Goal: Information Seeking & Learning: Learn about a topic

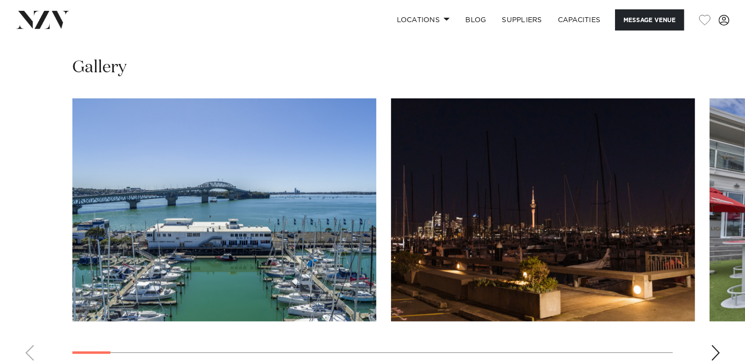
scroll to position [942, 0]
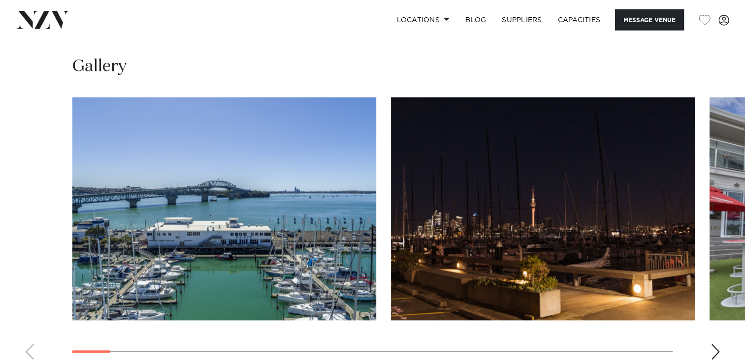
click at [715, 349] on div "Next slide" at bounding box center [715, 352] width 10 height 16
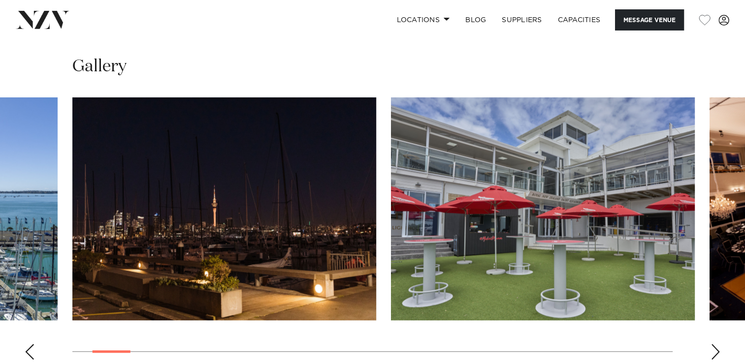
click at [715, 349] on div "Next slide" at bounding box center [715, 352] width 10 height 16
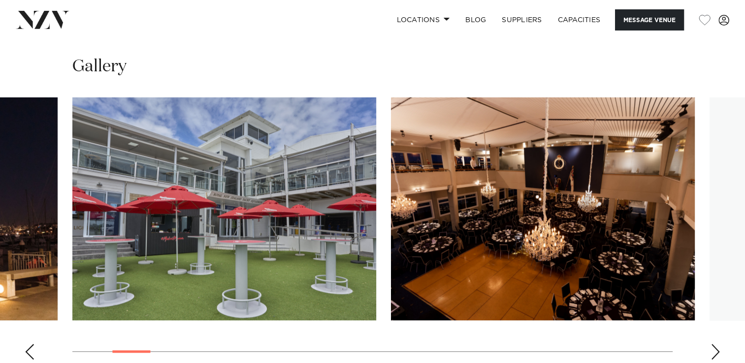
click at [715, 348] on div "Next slide" at bounding box center [715, 352] width 10 height 16
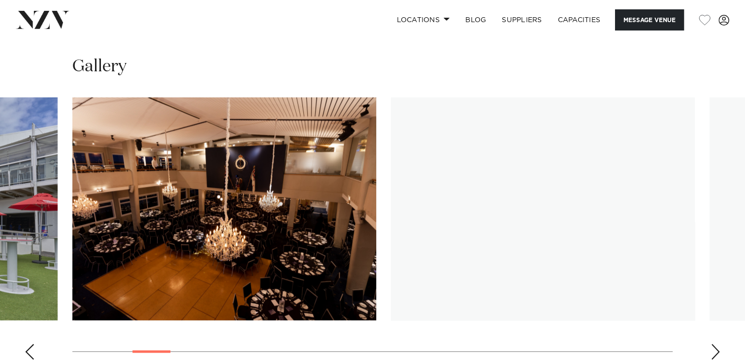
click at [715, 348] on div "Next slide" at bounding box center [715, 352] width 10 height 16
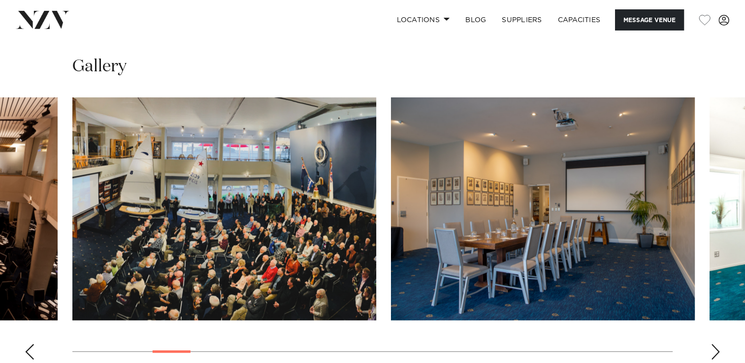
click at [715, 348] on div "Next slide" at bounding box center [715, 352] width 10 height 16
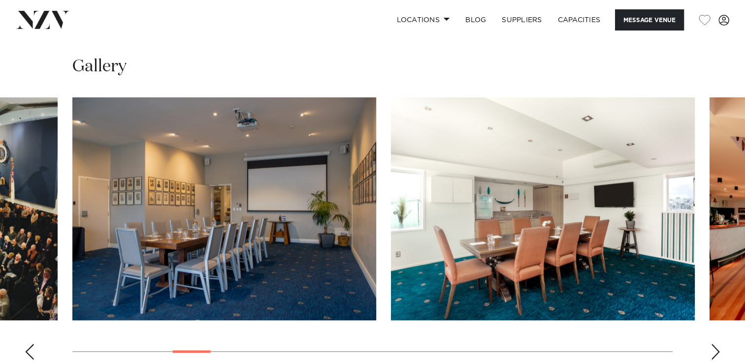
click at [715, 348] on div "Next slide" at bounding box center [715, 352] width 10 height 16
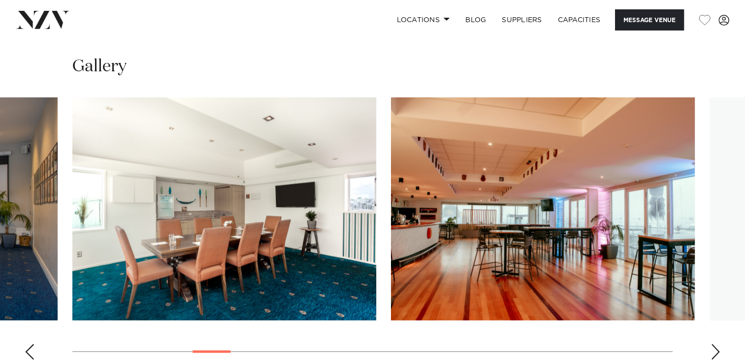
click at [715, 348] on div "Next slide" at bounding box center [715, 352] width 10 height 16
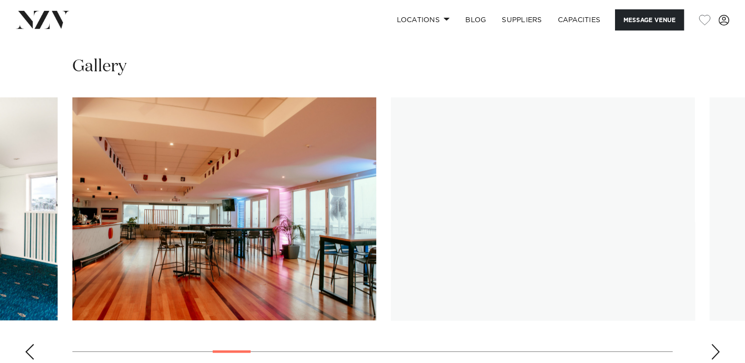
click at [715, 348] on div "Next slide" at bounding box center [715, 352] width 10 height 16
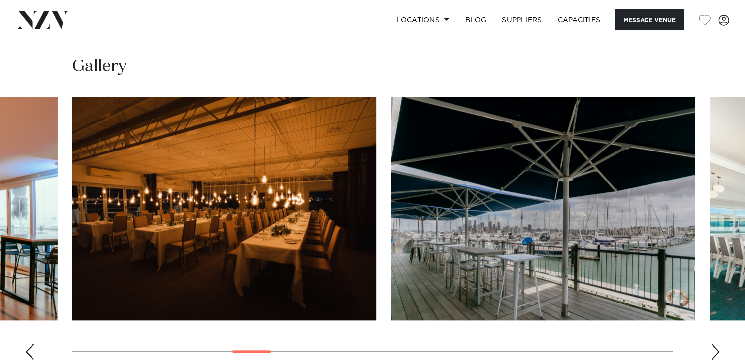
click at [715, 348] on div "Next slide" at bounding box center [715, 352] width 10 height 16
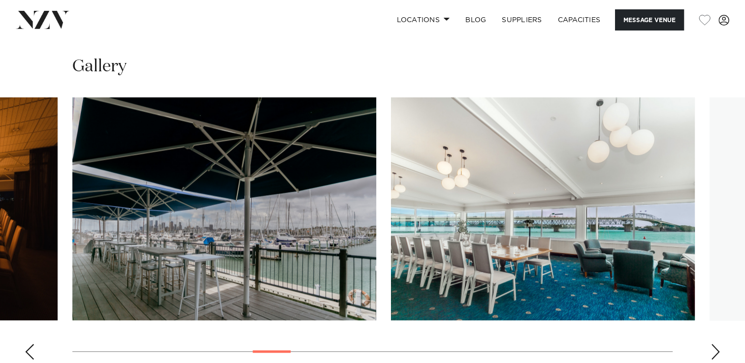
click at [715, 348] on div "Next slide" at bounding box center [715, 352] width 10 height 16
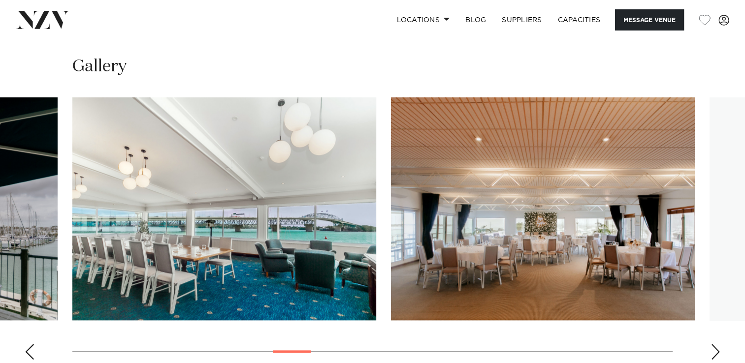
click at [715, 348] on div "Next slide" at bounding box center [715, 352] width 10 height 16
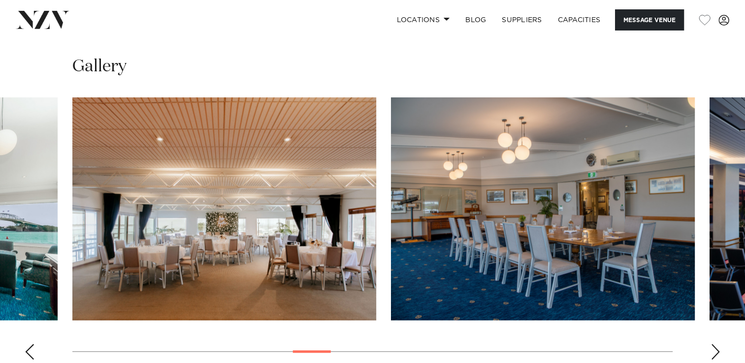
click at [715, 348] on div "Next slide" at bounding box center [715, 352] width 10 height 16
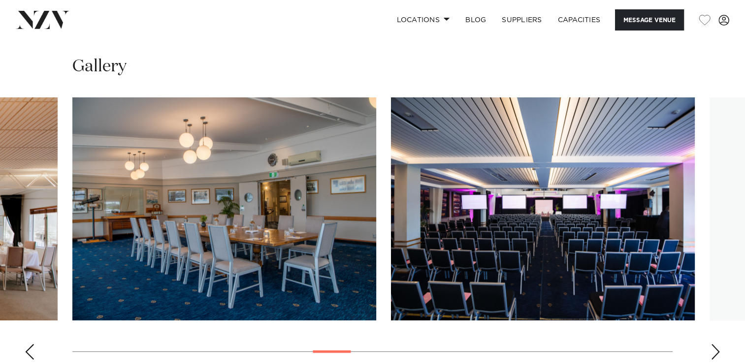
click at [715, 348] on div "Next slide" at bounding box center [715, 352] width 10 height 16
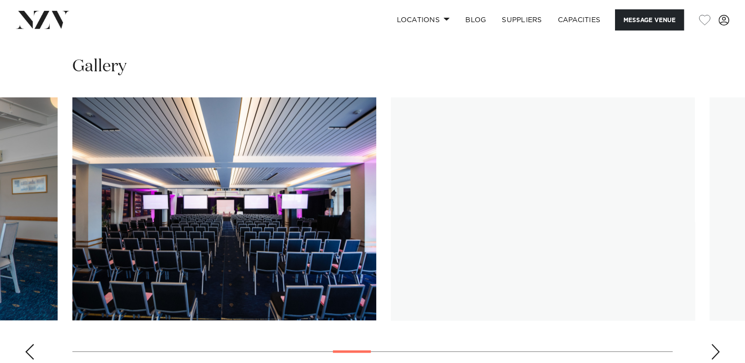
click at [715, 348] on div "Next slide" at bounding box center [715, 352] width 10 height 16
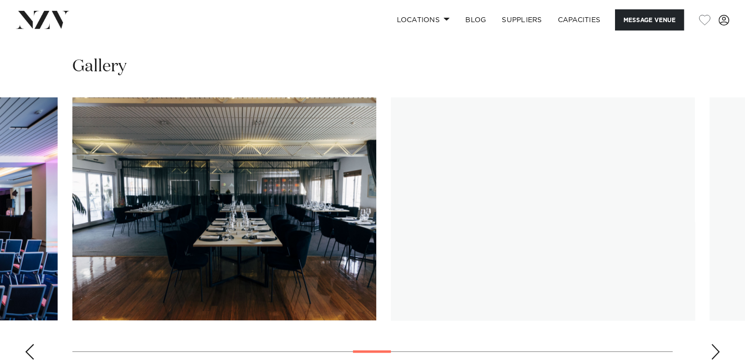
click at [715, 348] on div "Next slide" at bounding box center [715, 352] width 10 height 16
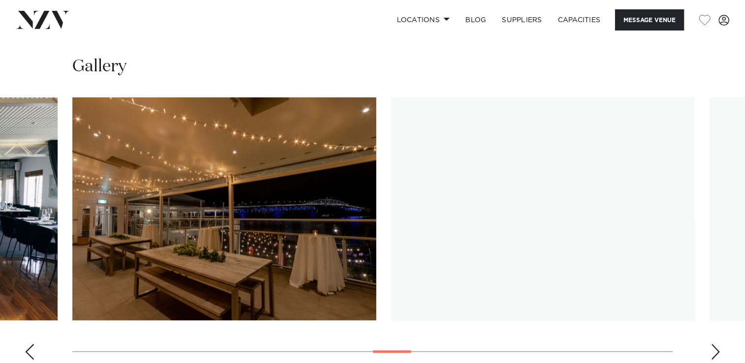
click at [715, 348] on div "Next slide" at bounding box center [715, 352] width 10 height 16
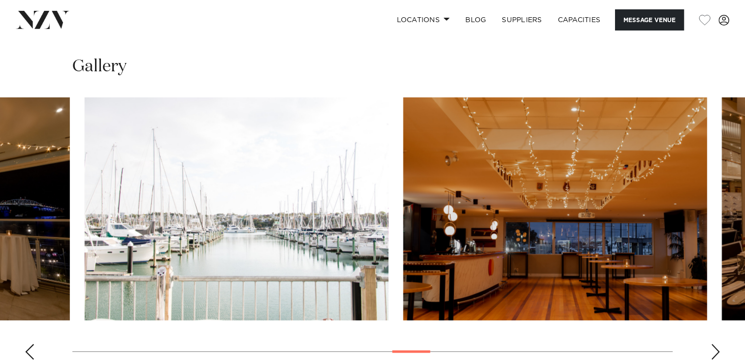
click at [278, 184] on img "17 / 30" at bounding box center [237, 208] width 304 height 223
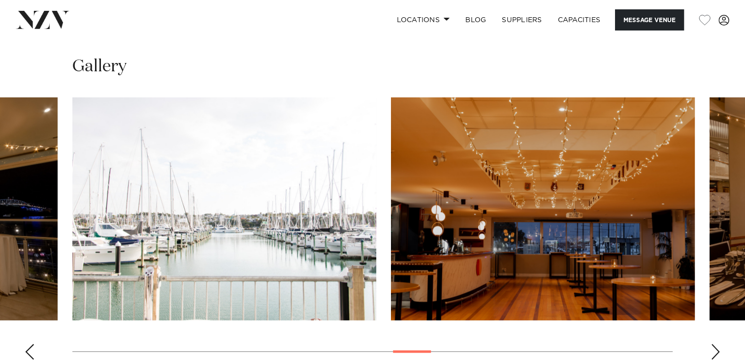
click at [276, 264] on img "17 / 30" at bounding box center [224, 208] width 304 height 223
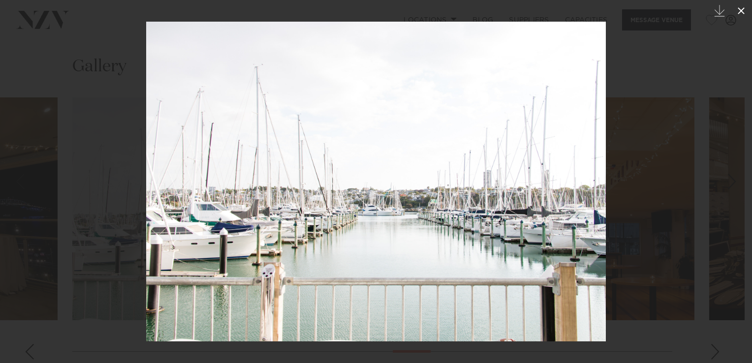
click at [743, 15] on icon at bounding box center [741, 11] width 12 height 12
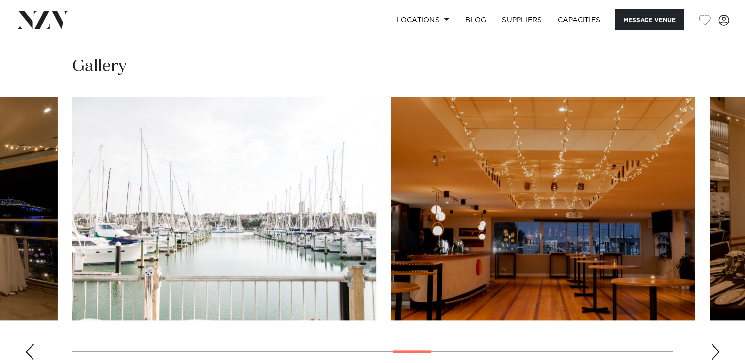
click at [713, 350] on div "Next slide" at bounding box center [715, 352] width 10 height 16
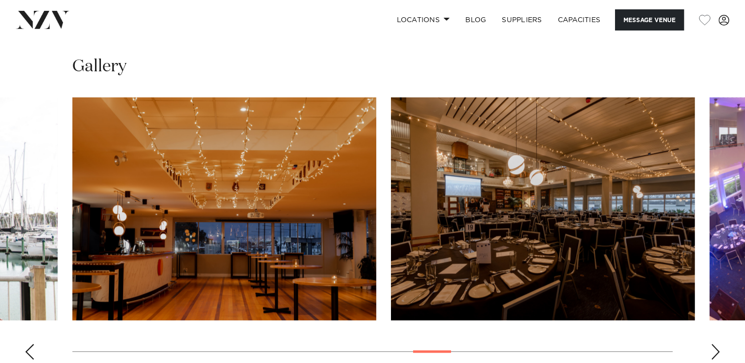
click at [713, 355] on div "Next slide" at bounding box center [715, 352] width 10 height 16
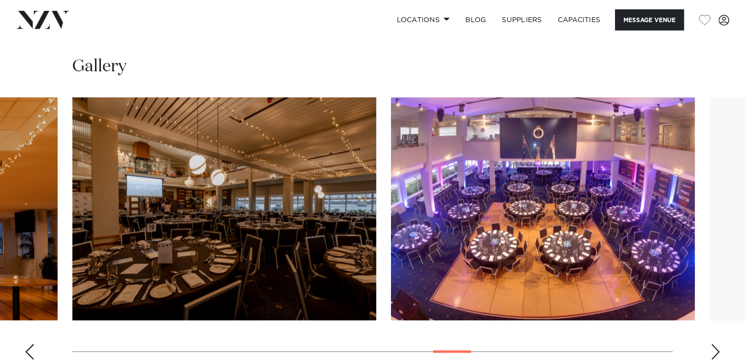
click at [712, 352] on div "Next slide" at bounding box center [715, 352] width 10 height 16
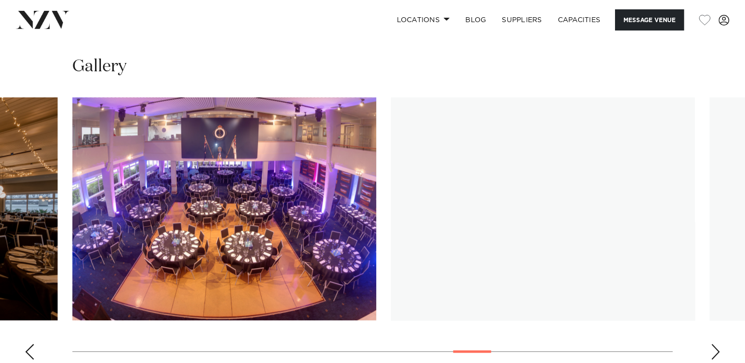
click at [712, 352] on div "Next slide" at bounding box center [715, 352] width 10 height 16
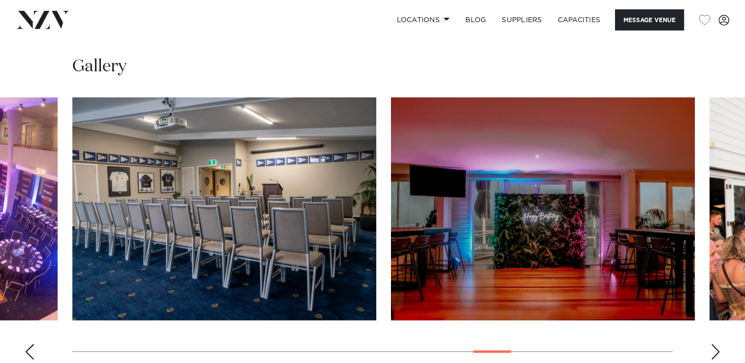
click at [712, 352] on div "Next slide" at bounding box center [715, 352] width 10 height 16
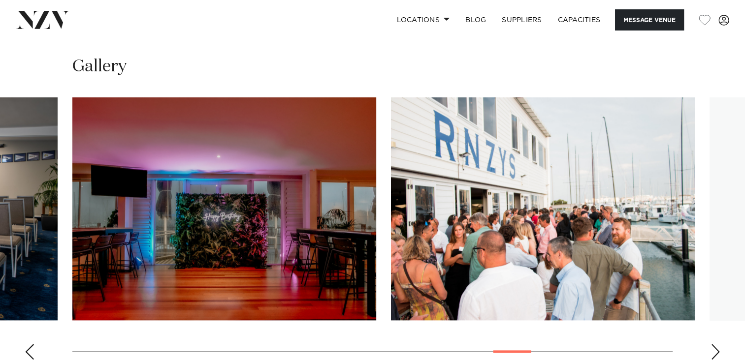
click at [712, 352] on div "Next slide" at bounding box center [715, 352] width 10 height 16
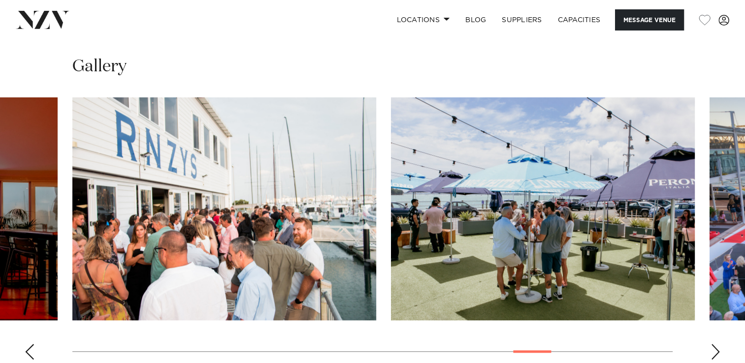
click at [712, 352] on div "Next slide" at bounding box center [715, 352] width 10 height 16
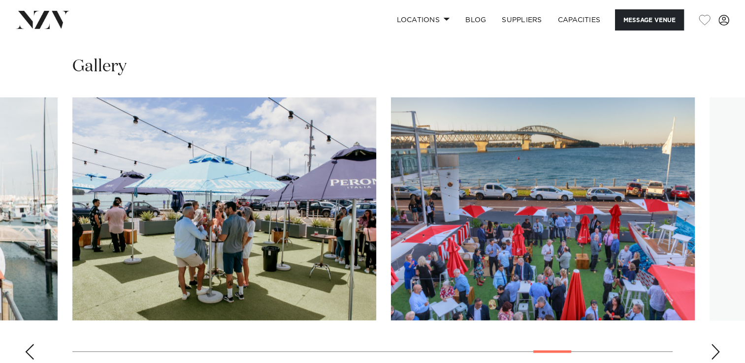
click at [712, 352] on div "Next slide" at bounding box center [715, 352] width 10 height 16
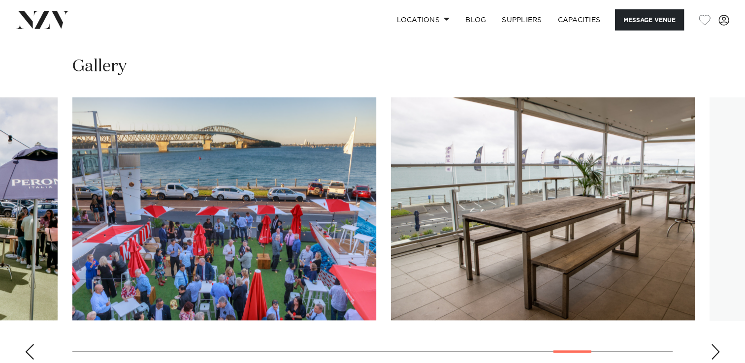
click at [712, 352] on div "Next slide" at bounding box center [715, 352] width 10 height 16
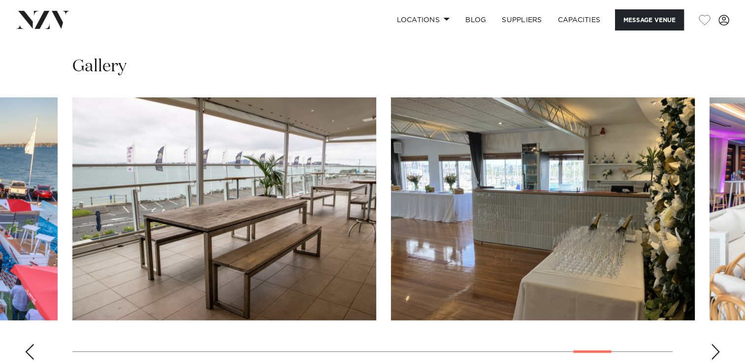
click at [712, 352] on div "Next slide" at bounding box center [715, 352] width 10 height 16
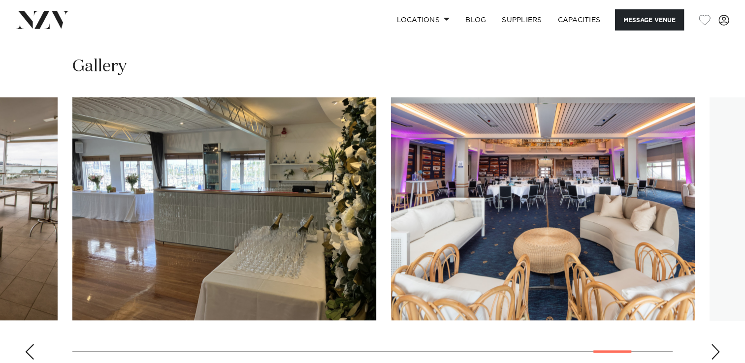
click at [712, 352] on div "Next slide" at bounding box center [715, 352] width 10 height 16
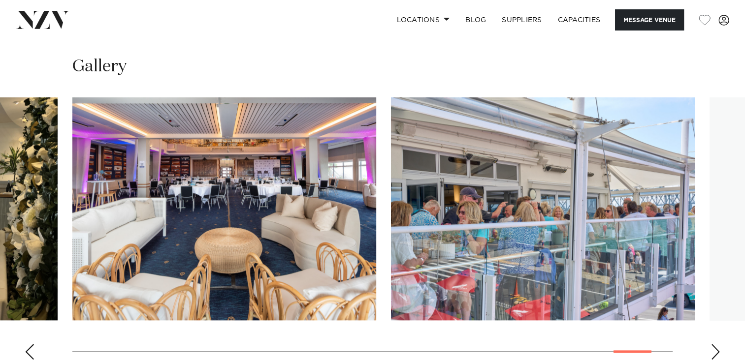
click at [712, 352] on div "Next slide" at bounding box center [715, 352] width 10 height 16
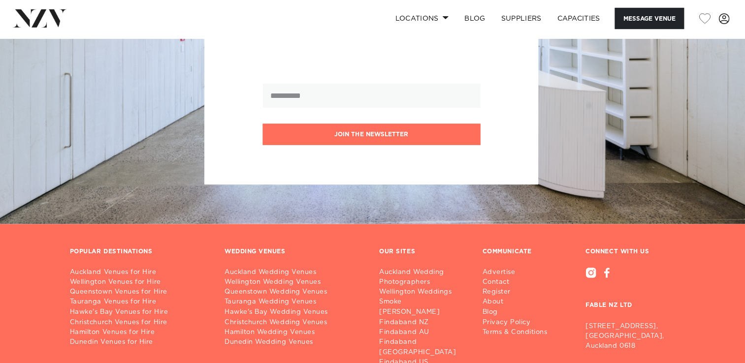
scroll to position [2180, 0]
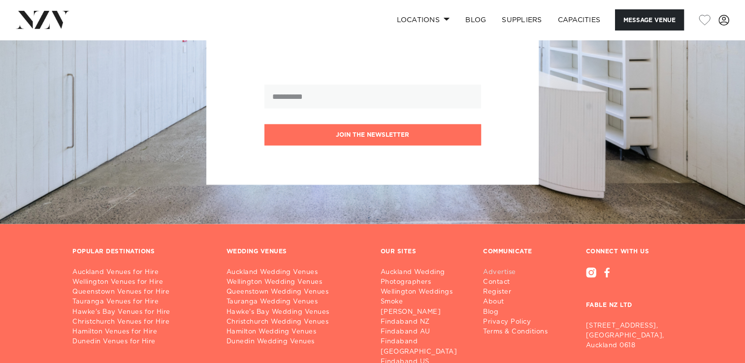
click at [538, 272] on link "Advertise" at bounding box center [519, 273] width 72 height 10
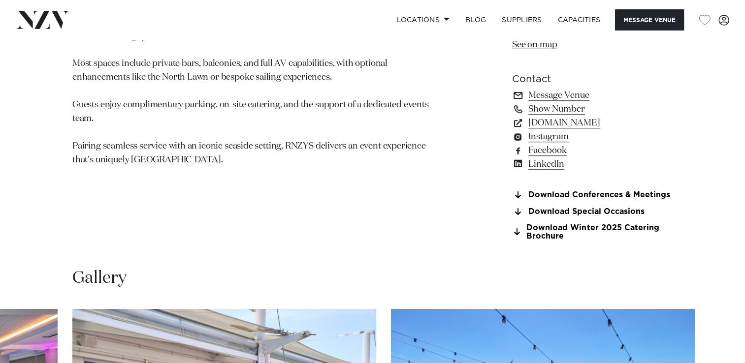
scroll to position [678, 0]
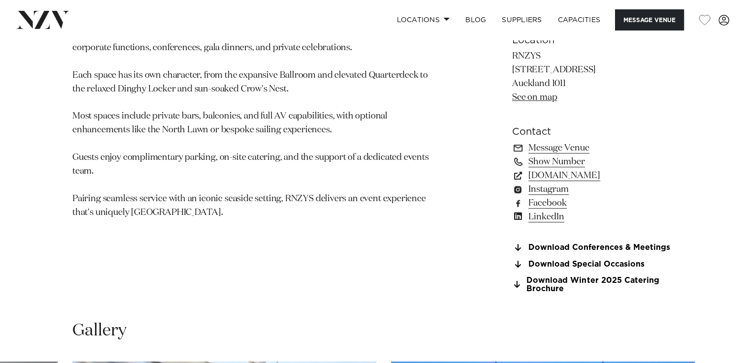
click at [531, 99] on link "See on map" at bounding box center [534, 97] width 45 height 9
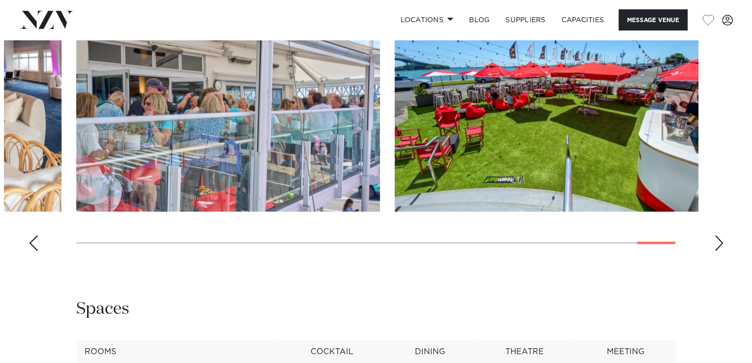
scroll to position [1050, 0]
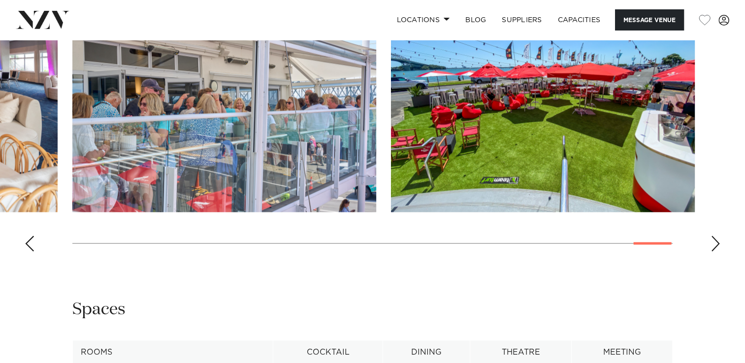
click at [432, 245] on swiper-container at bounding box center [372, 124] width 745 height 270
click at [415, 240] on swiper-container at bounding box center [372, 124] width 745 height 270
click at [410, 243] on swiper-container at bounding box center [372, 124] width 745 height 270
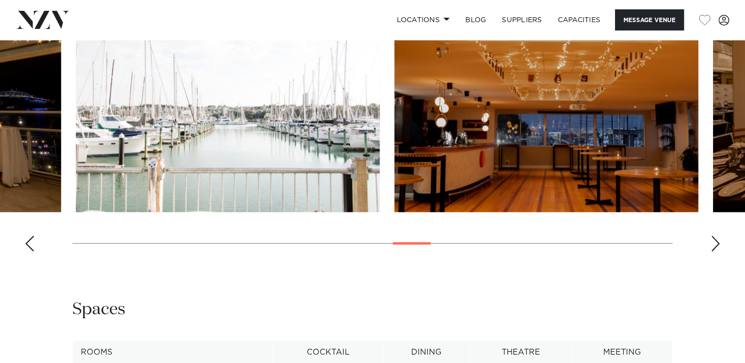
click at [397, 242] on div at bounding box center [412, 243] width 38 height 2
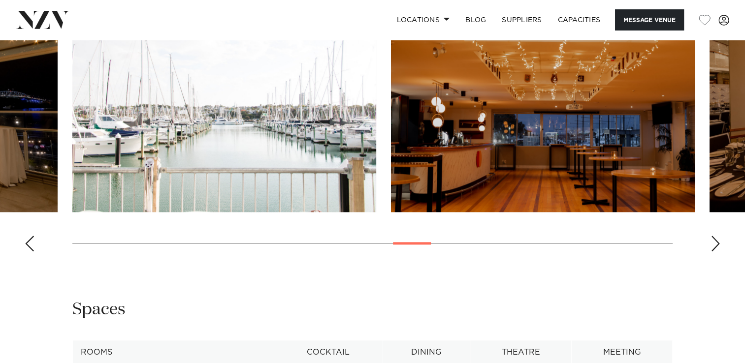
click at [235, 94] on img "17 / 30" at bounding box center [224, 100] width 304 height 223
